Goal: Information Seeking & Learning: Find specific fact

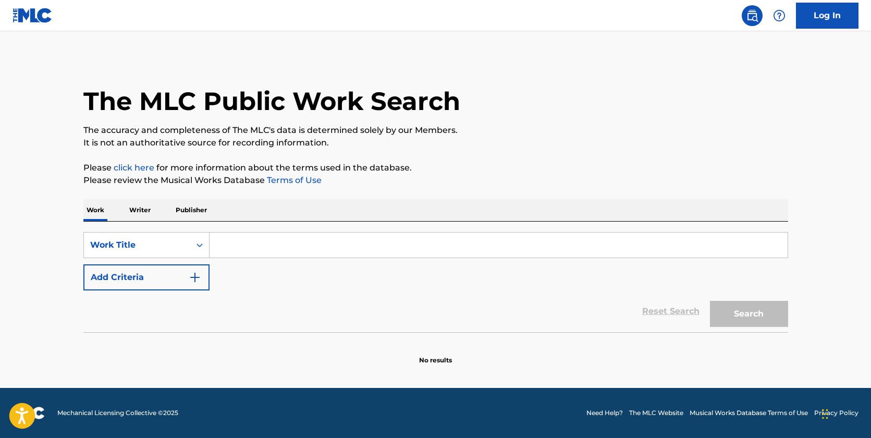
click at [23, 409] on circle "Open accessiBe: accessibility options, statement and help" at bounding box center [22, 409] width 4 height 4
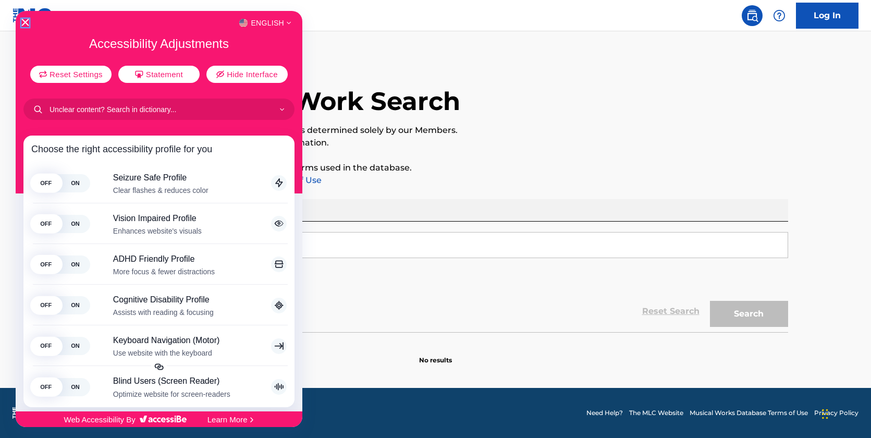
click at [22, 22] on icon "Close Accessibility Interface" at bounding box center [24, 22] width 7 height 7
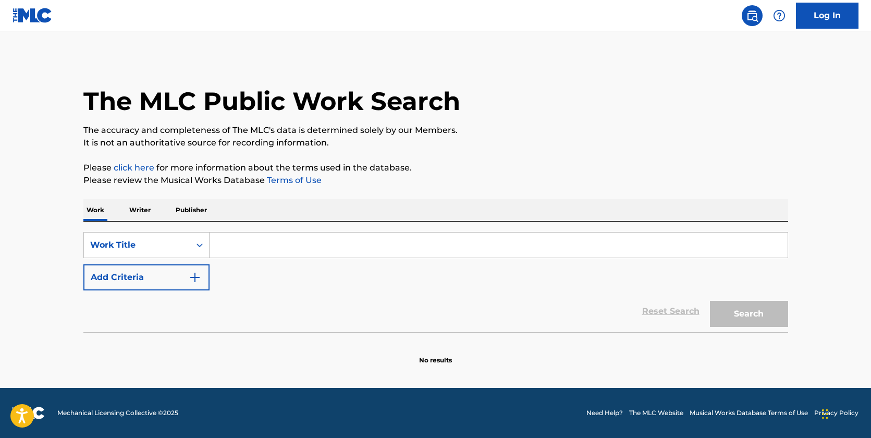
click at [713, 107] on div "The MLC Public Work Search" at bounding box center [435, 95] width 705 height 76
click at [143, 213] on p "Writer" at bounding box center [140, 210] width 28 height 22
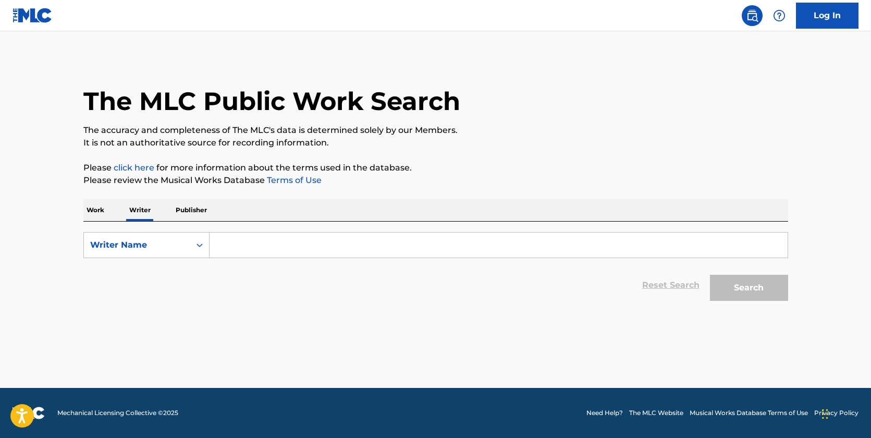
click at [282, 254] on input "Search Form" at bounding box center [499, 245] width 578 height 25
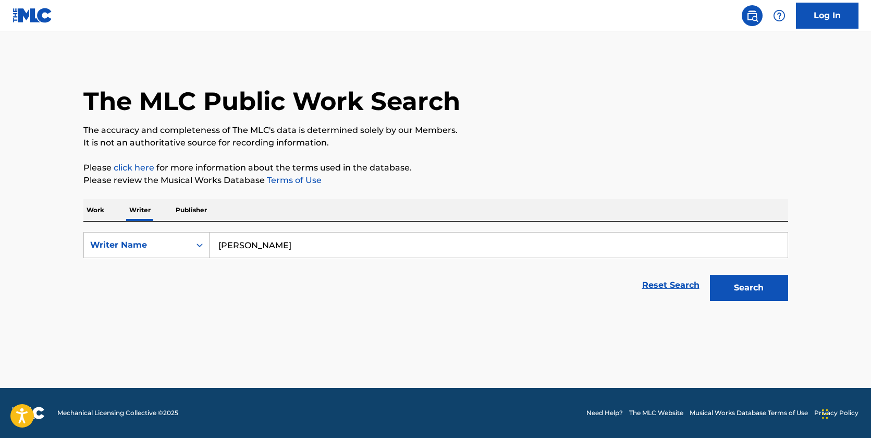
type input "[PERSON_NAME]"
click at [754, 289] on button "Search" at bounding box center [749, 288] width 78 height 26
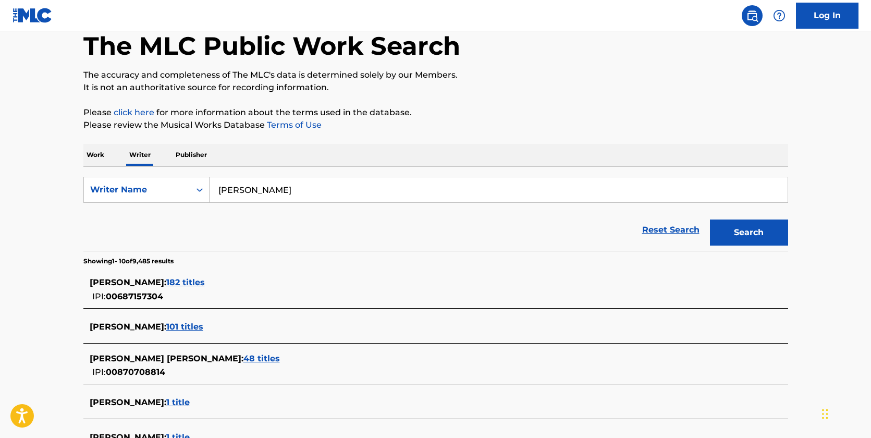
scroll to position [104, 0]
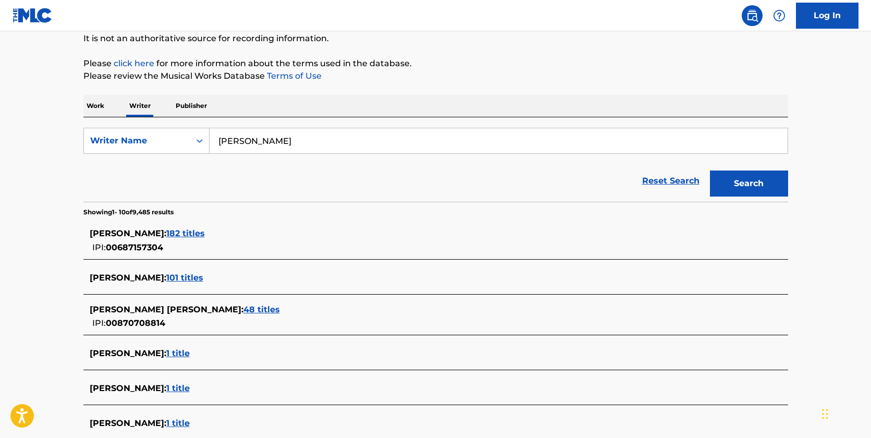
click at [205, 232] on span "182 titles" at bounding box center [185, 233] width 39 height 10
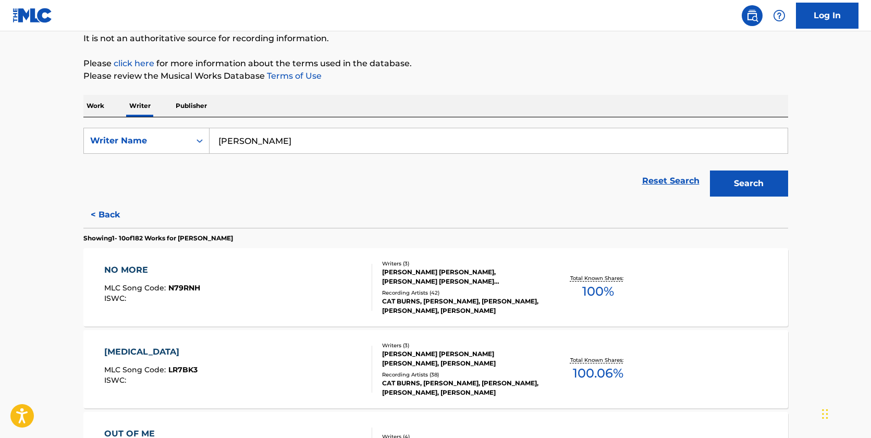
click at [424, 272] on div "[PERSON_NAME] [PERSON_NAME], [PERSON_NAME] [PERSON_NAME] [PERSON_NAME] [PERSON_…" at bounding box center [460, 277] width 157 height 19
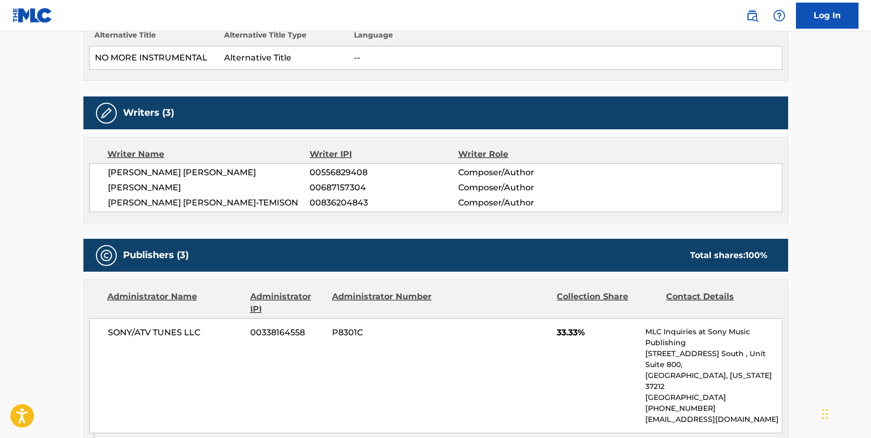
scroll to position [313, 0]
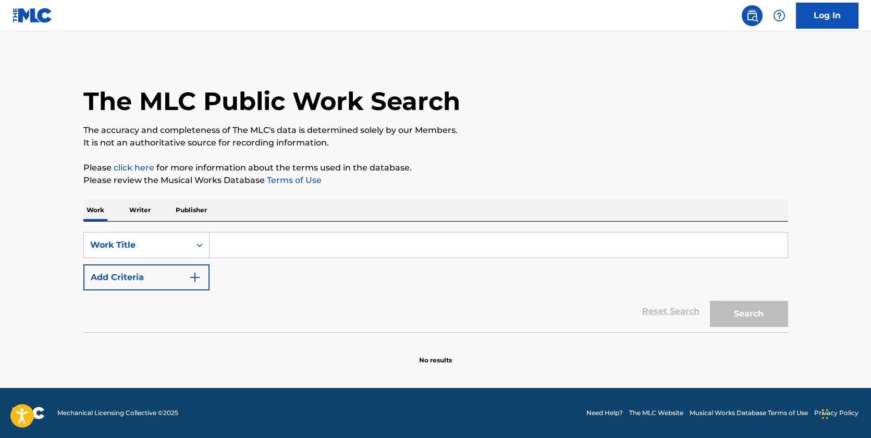
click at [139, 213] on p "Writer" at bounding box center [140, 210] width 28 height 22
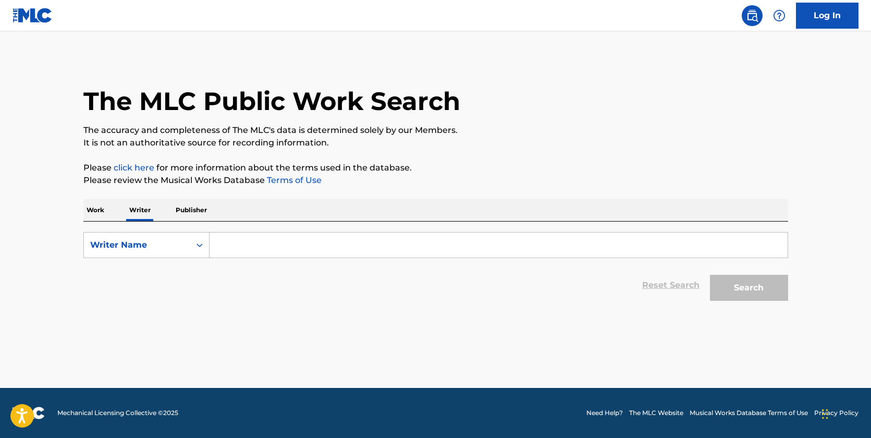
click at [232, 243] on input "Search Form" at bounding box center [499, 245] width 578 height 25
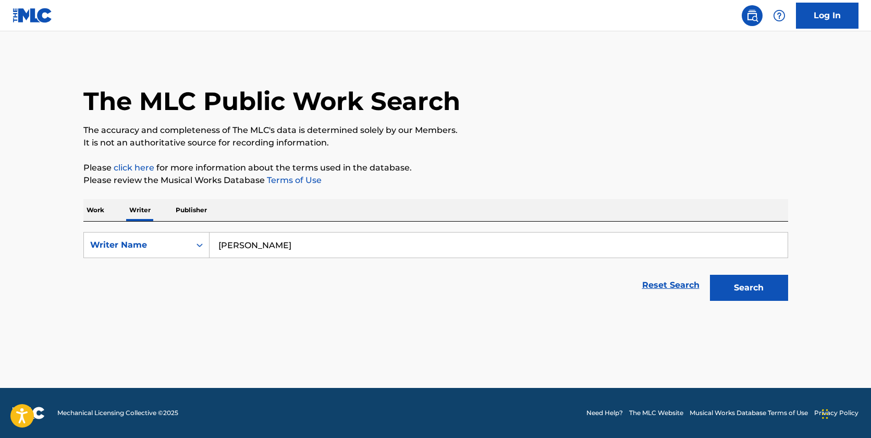
type input "[PERSON_NAME]"
click at [754, 289] on button "Search" at bounding box center [749, 288] width 78 height 26
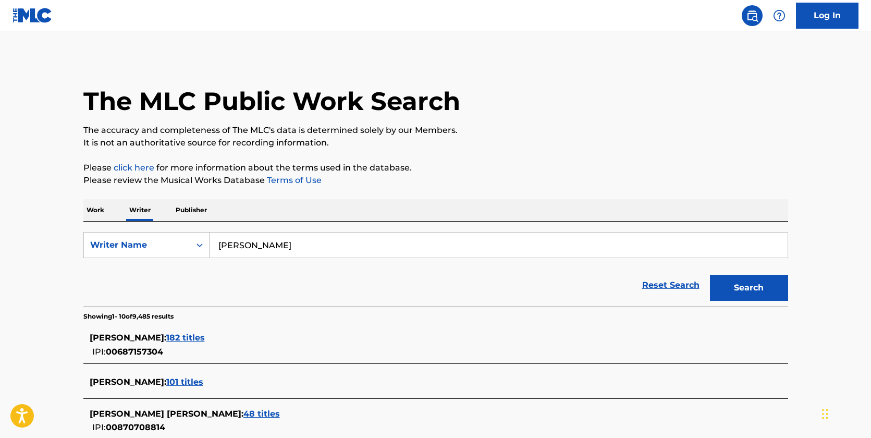
click at [205, 342] on span "182 titles" at bounding box center [185, 338] width 39 height 10
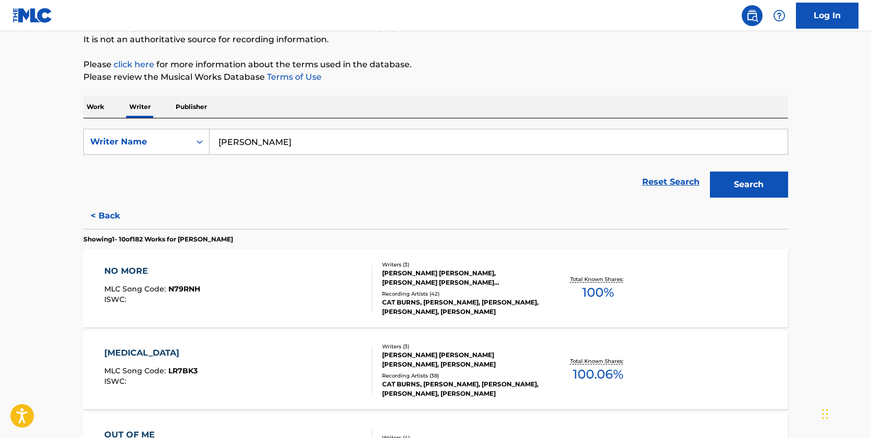
scroll to position [104, 0]
click at [461, 273] on div "[PERSON_NAME] [PERSON_NAME], [PERSON_NAME] [PERSON_NAME] [PERSON_NAME] [PERSON_…" at bounding box center [460, 277] width 157 height 19
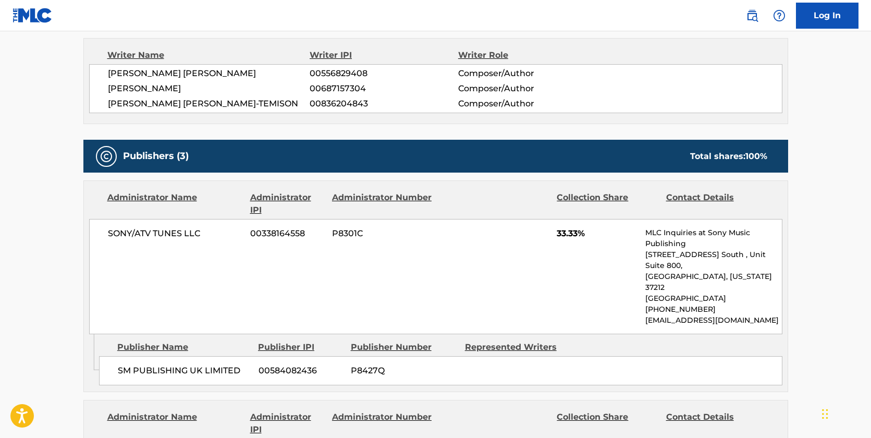
scroll to position [417, 0]
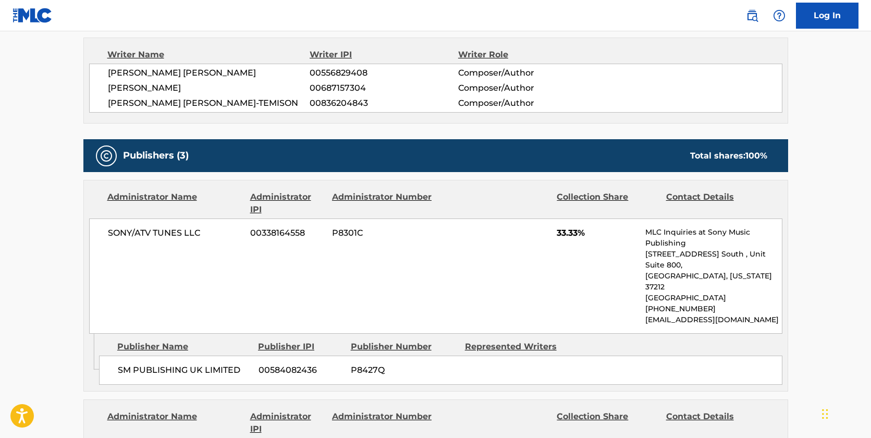
click at [823, 200] on main "< Back to public search results Copy work link NO MORE Work Detail Member Work …" at bounding box center [435, 341] width 871 height 1455
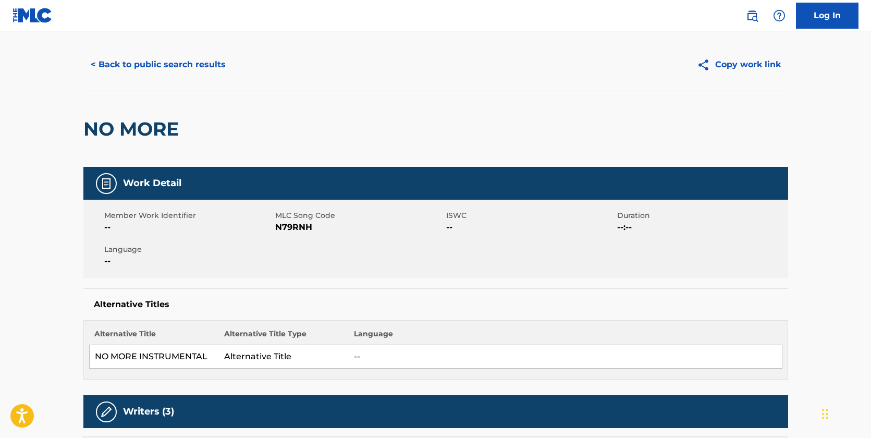
scroll to position [0, 0]
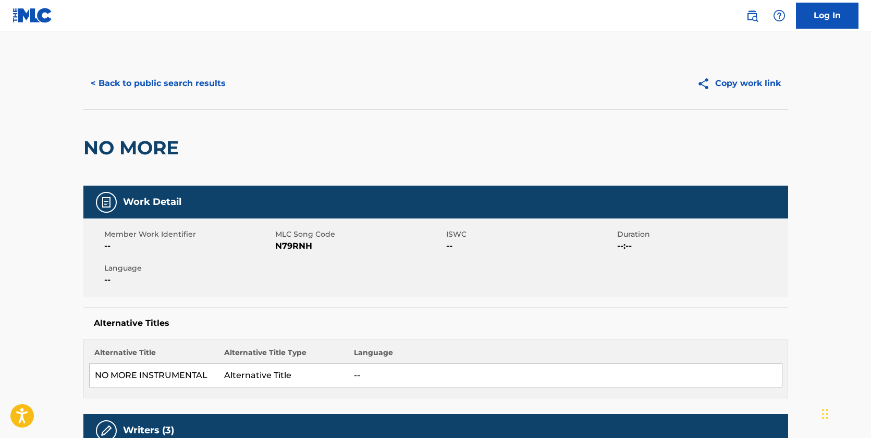
click at [132, 78] on button "< Back to public search results" at bounding box center [158, 83] width 150 height 26
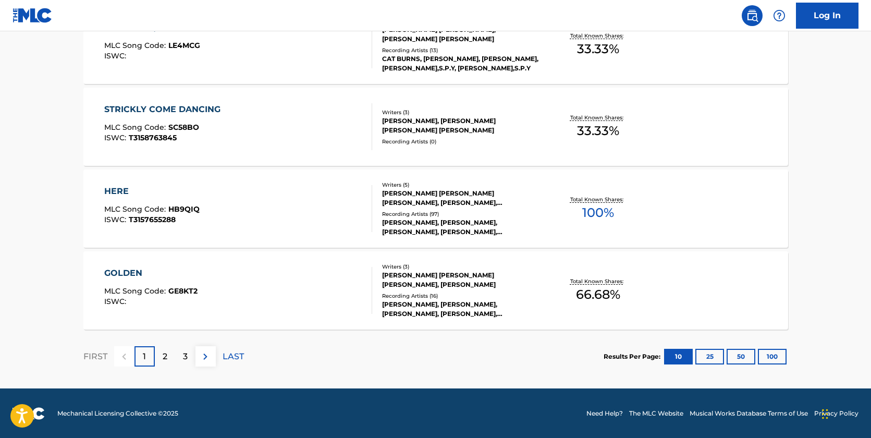
scroll to position [839, 0]
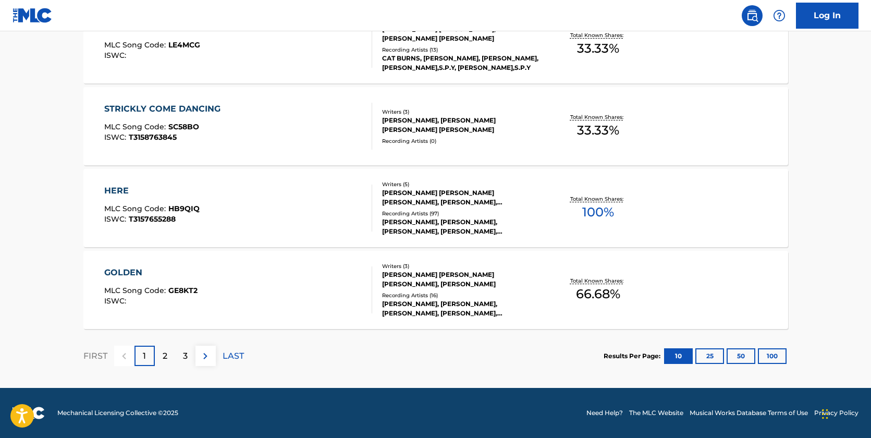
click at [403, 194] on div "[PERSON_NAME] [PERSON_NAME] [PERSON_NAME], [PERSON_NAME], [PERSON_NAME] [PERSON…" at bounding box center [460, 197] width 157 height 19
